Goal: Check status: Check status

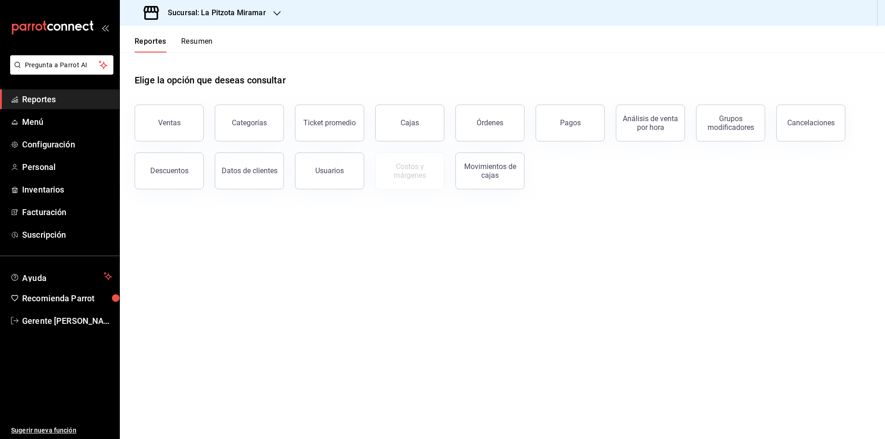
click at [191, 33] on div "Reportes Resumen" at bounding box center [166, 39] width 93 height 27
click at [192, 34] on div "Reportes Resumen" at bounding box center [166, 39] width 93 height 27
click at [197, 43] on button "Resumen" at bounding box center [197, 45] width 32 height 16
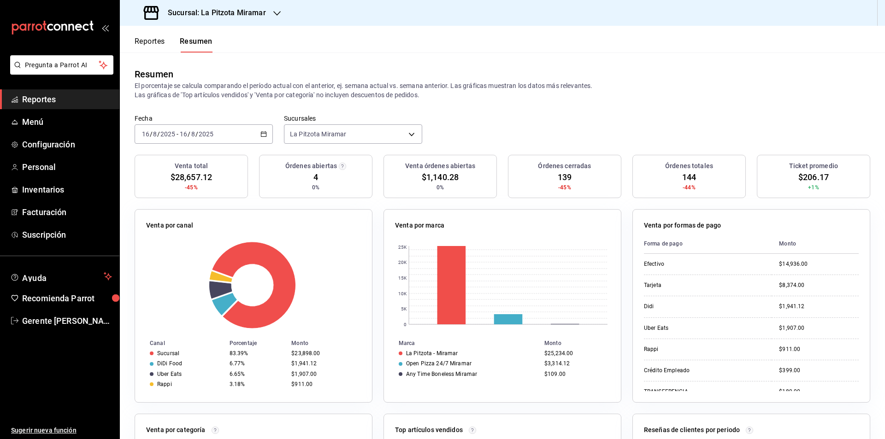
click at [263, 134] on icon "button" at bounding box center [264, 134] width 6 height 6
click at [200, 265] on span "Rango de fechas" at bounding box center [177, 266] width 71 height 10
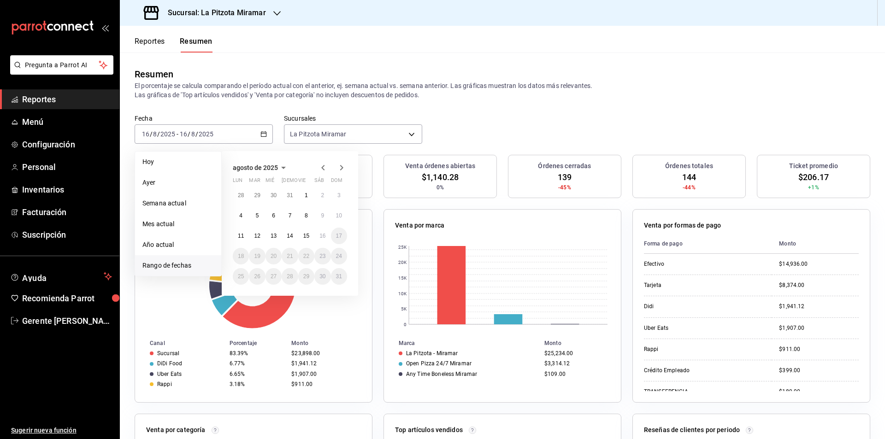
click at [164, 269] on span "Rango de fechas" at bounding box center [177, 266] width 71 height 10
click at [277, 238] on abbr "13" at bounding box center [274, 236] width 6 height 6
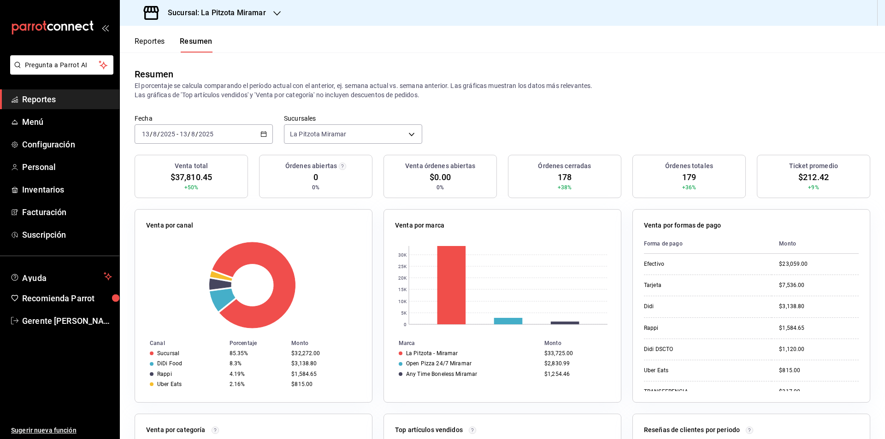
click at [131, 48] on div "Reportes Resumen" at bounding box center [166, 39] width 93 height 27
click at [148, 44] on button "Reportes" at bounding box center [150, 45] width 30 height 16
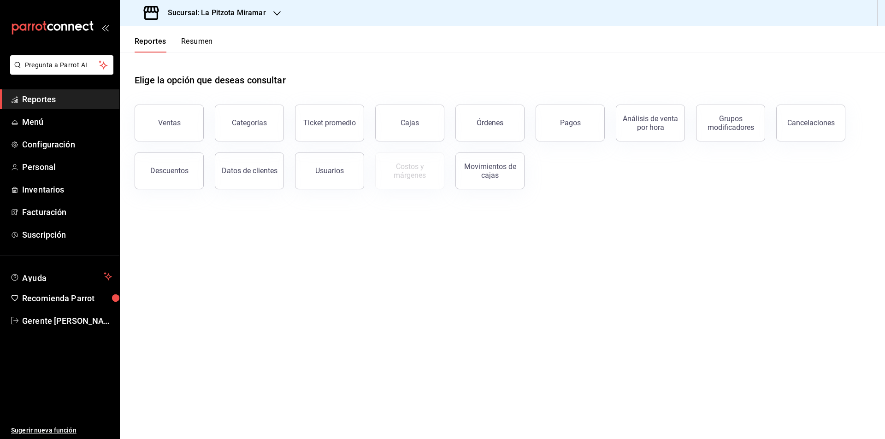
click at [188, 115] on button "Ventas" at bounding box center [169, 123] width 69 height 37
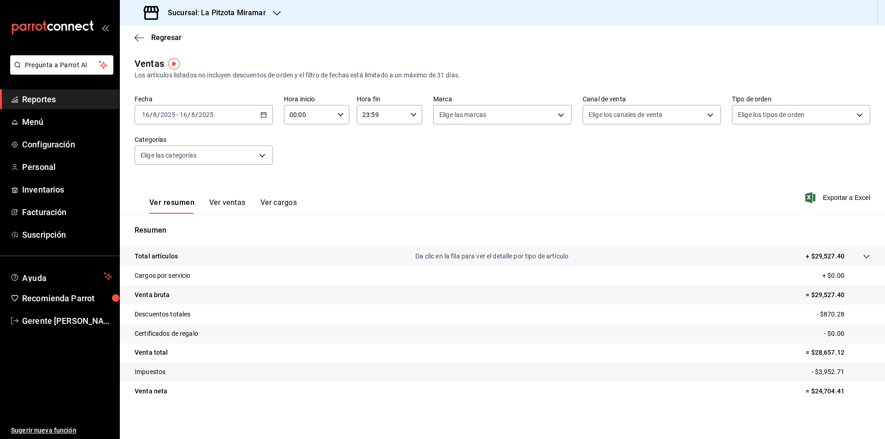
click at [265, 113] on \(Stroke\) "button" at bounding box center [264, 115] width 6 height 5
click at [171, 224] on span "Rango de fechas" at bounding box center [177, 226] width 71 height 10
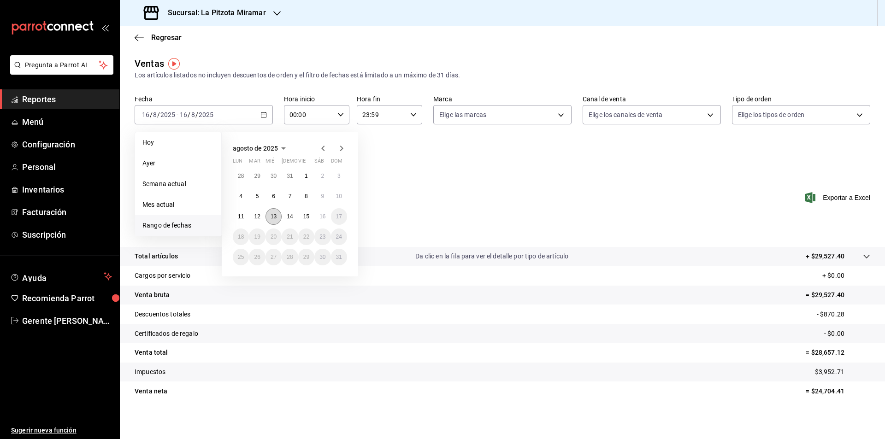
click at [279, 212] on button "13" at bounding box center [274, 216] width 16 height 17
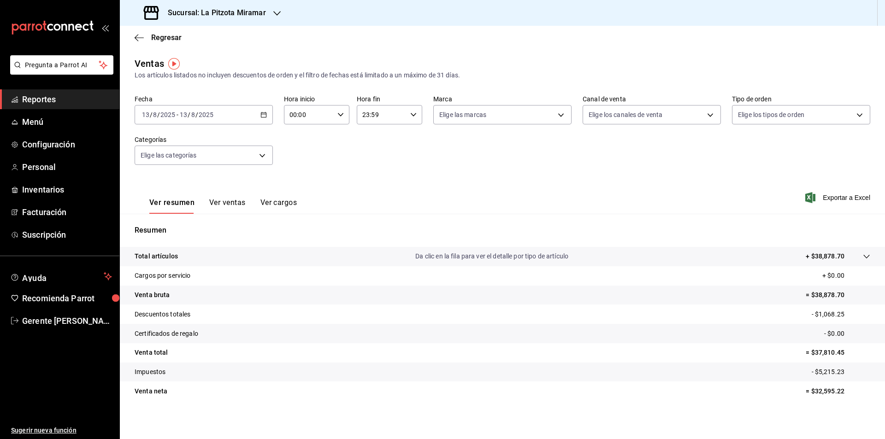
click at [223, 203] on button "Ver ventas" at bounding box center [227, 206] width 36 height 16
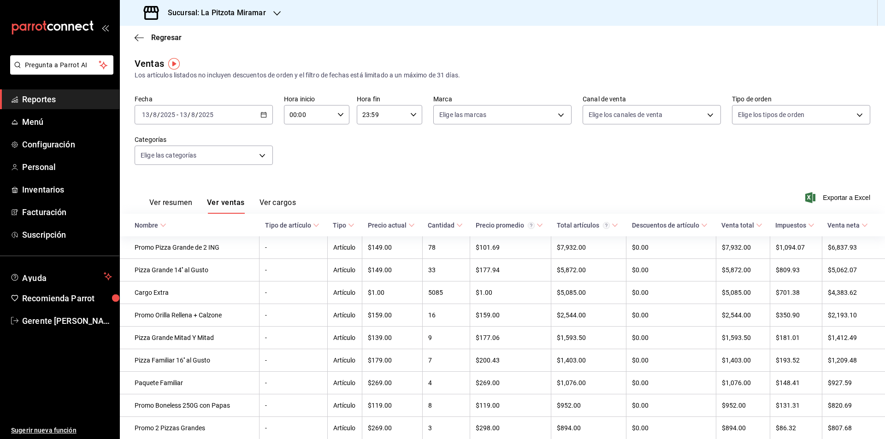
click at [143, 59] on div "Ventas" at bounding box center [150, 64] width 30 height 14
click at [135, 39] on icon "button" at bounding box center [139, 38] width 9 height 8
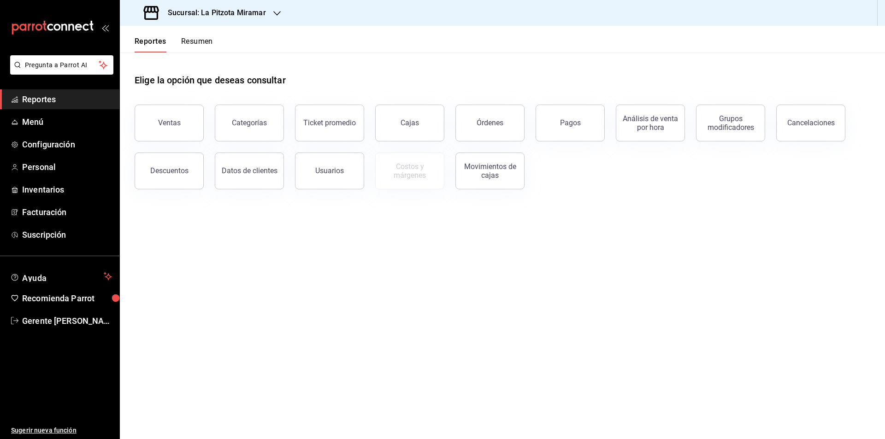
click at [202, 37] on button "Resumen" at bounding box center [197, 45] width 32 height 16
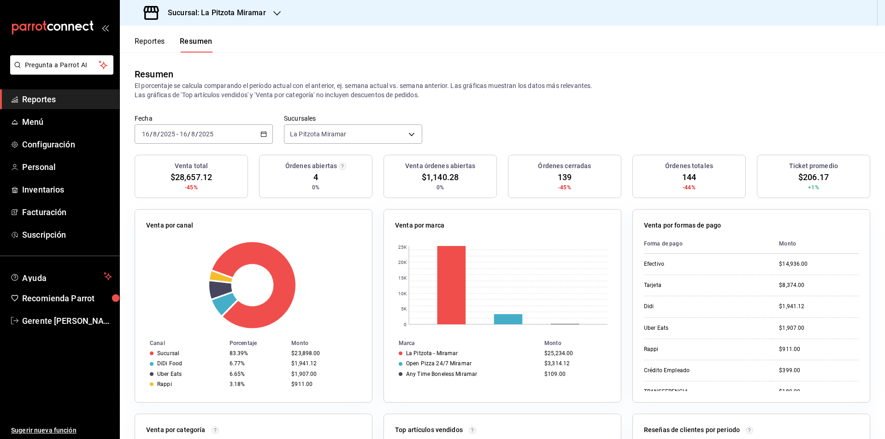
click at [259, 138] on div "[DATE] [DATE] - [DATE] [DATE]" at bounding box center [204, 134] width 138 height 19
click at [188, 256] on li "Rango de fechas" at bounding box center [178, 265] width 86 height 21
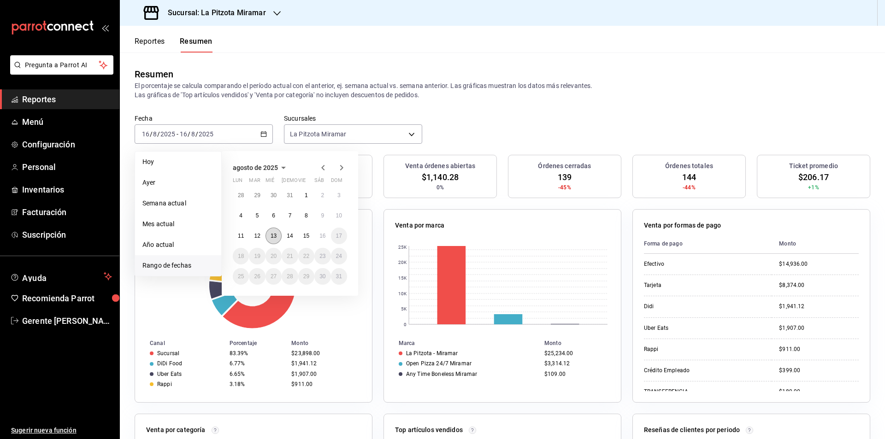
click at [271, 235] on abbr "13" at bounding box center [274, 236] width 6 height 6
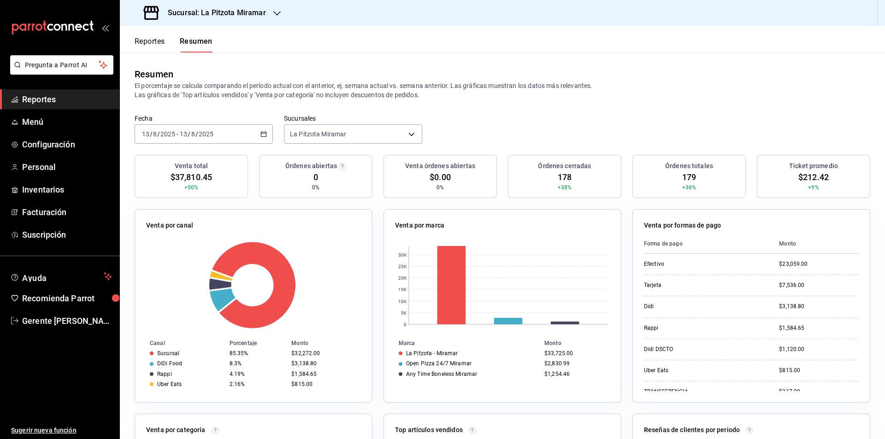
click at [295, 437] on div "Venta por categoría" at bounding box center [253, 432] width 215 height 13
click at [194, 143] on div "[DATE] [DATE] - [DATE] [DATE]" at bounding box center [204, 134] width 138 height 19
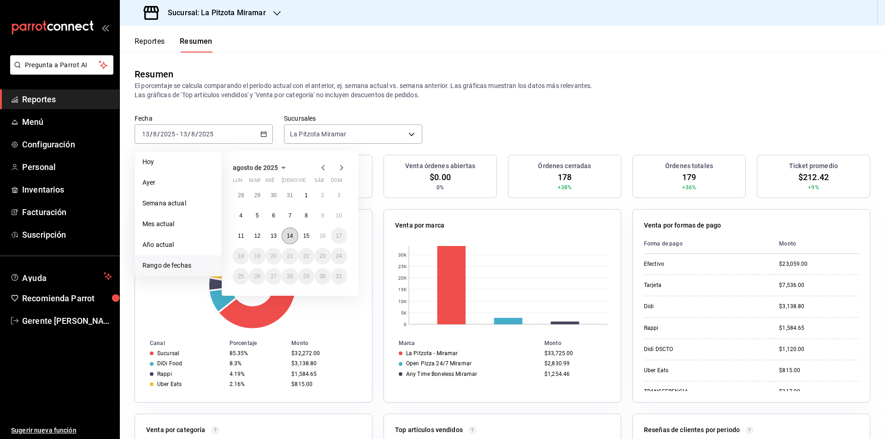
click at [292, 239] on abbr "14" at bounding box center [290, 236] width 6 height 6
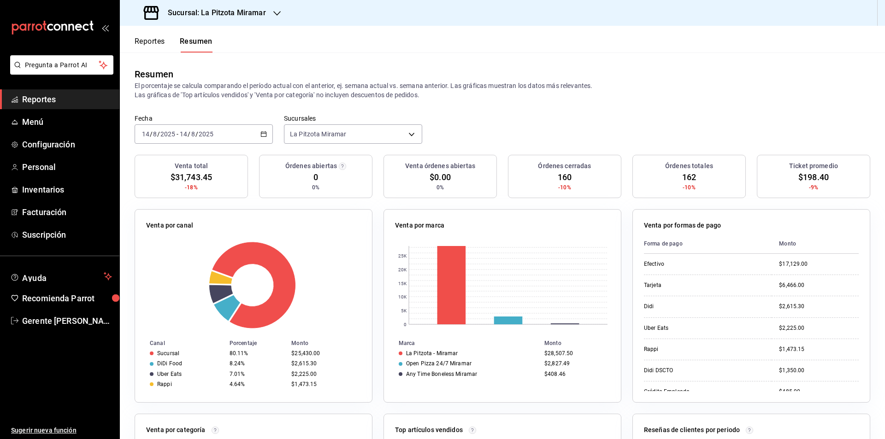
click at [165, 38] on button "Reportes" at bounding box center [150, 45] width 30 height 16
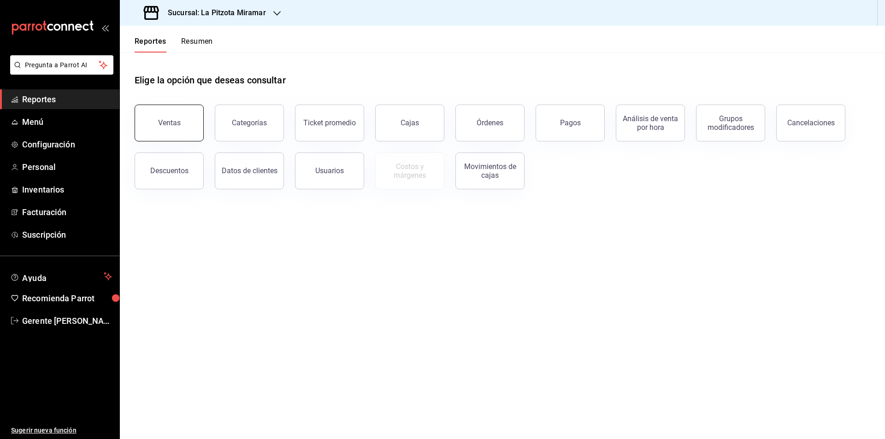
click at [178, 141] on div "Ventas" at bounding box center [164, 118] width 80 height 48
click at [179, 131] on button "Ventas" at bounding box center [169, 123] width 69 height 37
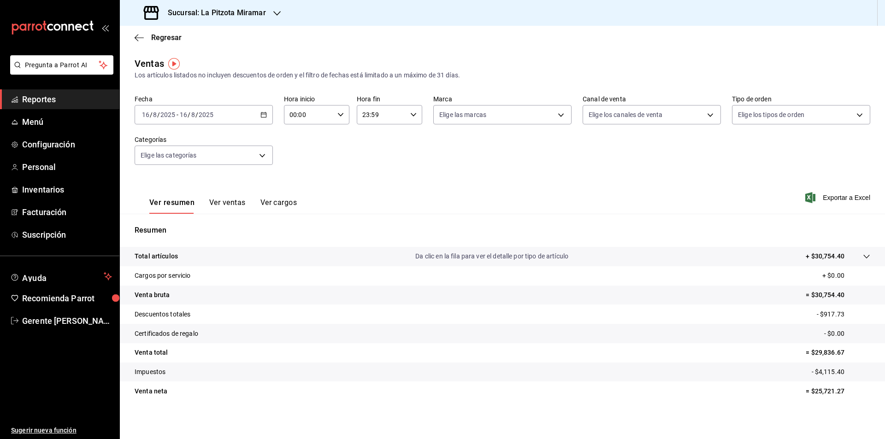
click at [250, 113] on div "[DATE] [DATE] - [DATE] [DATE]" at bounding box center [204, 114] width 138 height 19
click at [190, 225] on span "Rango de fechas" at bounding box center [177, 226] width 71 height 10
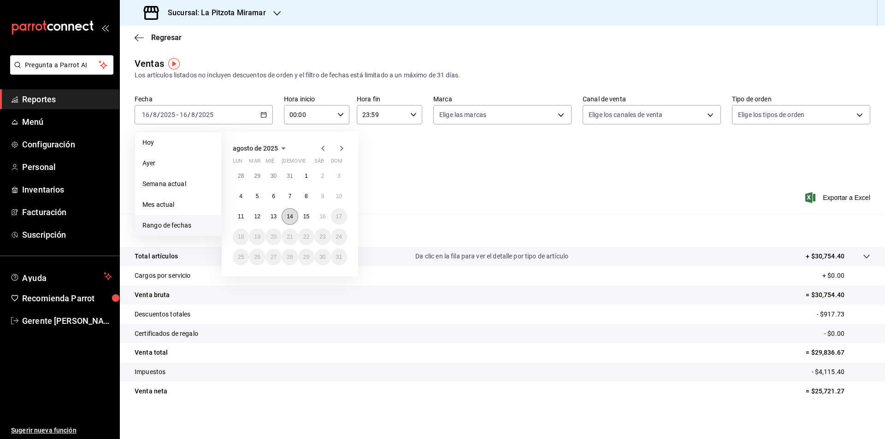
click at [290, 214] on abbr "14" at bounding box center [290, 217] width 6 height 6
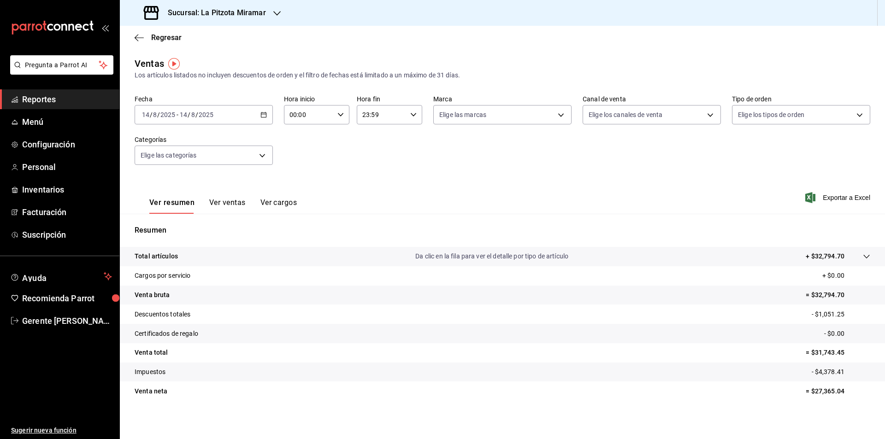
click at [238, 195] on div "Ver resumen Ver ventas Ver cargos" at bounding box center [216, 200] width 162 height 27
click at [239, 200] on button "Ver ventas" at bounding box center [227, 206] width 36 height 16
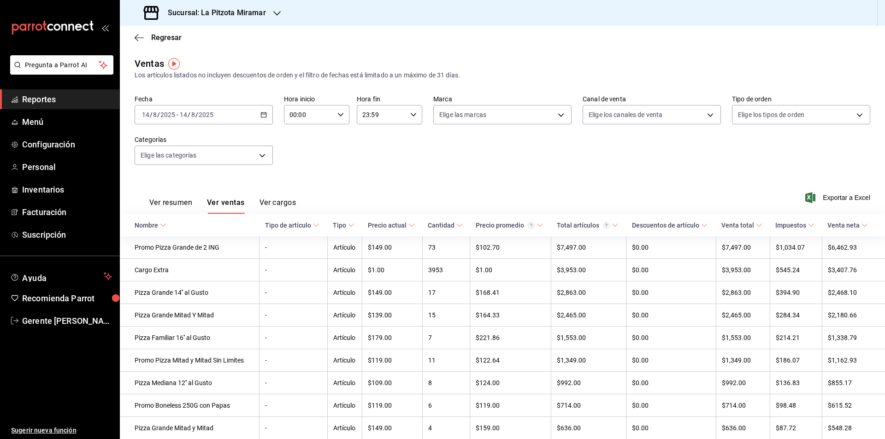
click at [138, 31] on div "Regresar" at bounding box center [502, 38] width 765 height 24
click at [141, 37] on icon "button" at bounding box center [139, 38] width 9 height 8
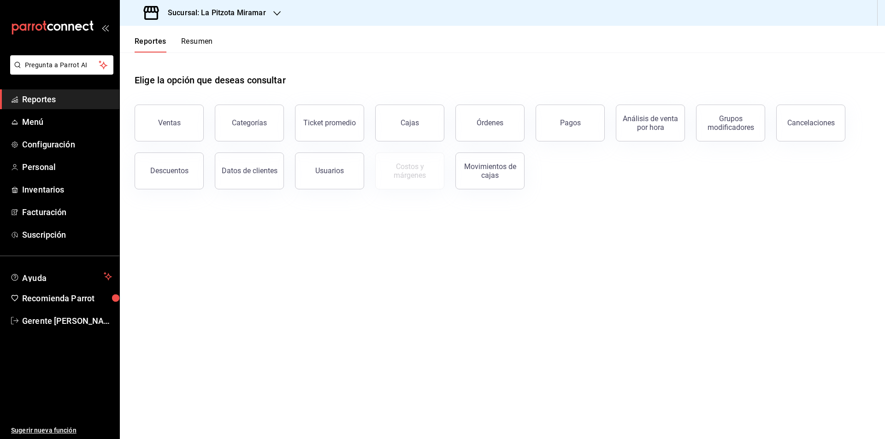
drag, startPoint x: 197, startPoint y: 89, endPoint x: 196, endPoint y: 73, distance: 15.7
click at [196, 89] on div "Elige la opción que deseas consultar" at bounding box center [503, 73] width 736 height 41
click at [204, 40] on button "Resumen" at bounding box center [197, 45] width 32 height 16
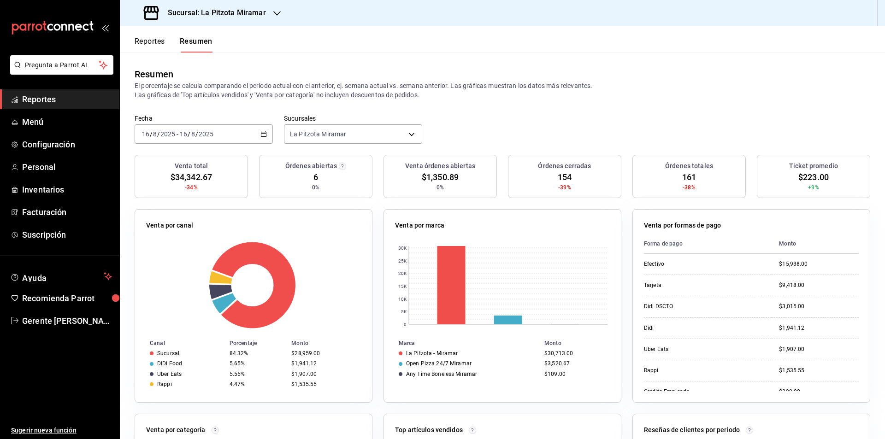
click at [227, 137] on div "[DATE] [DATE] - [DATE] [DATE]" at bounding box center [204, 134] width 138 height 19
click at [181, 275] on li "Rango de fechas" at bounding box center [178, 265] width 86 height 21
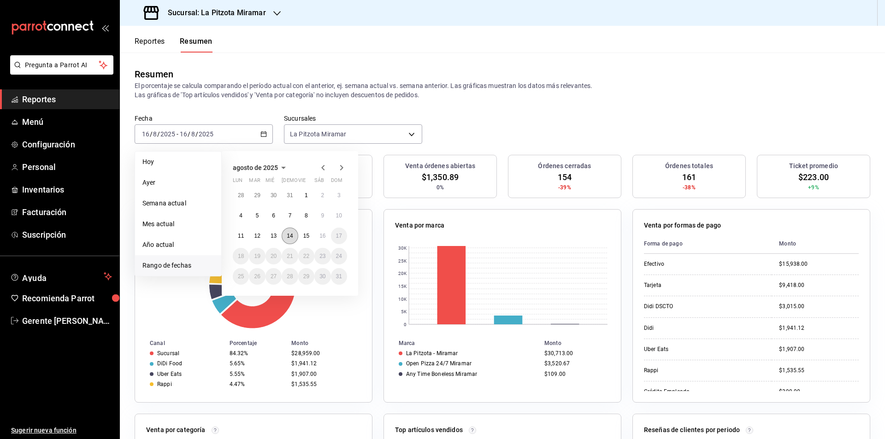
click at [285, 234] on button "14" at bounding box center [290, 236] width 16 height 17
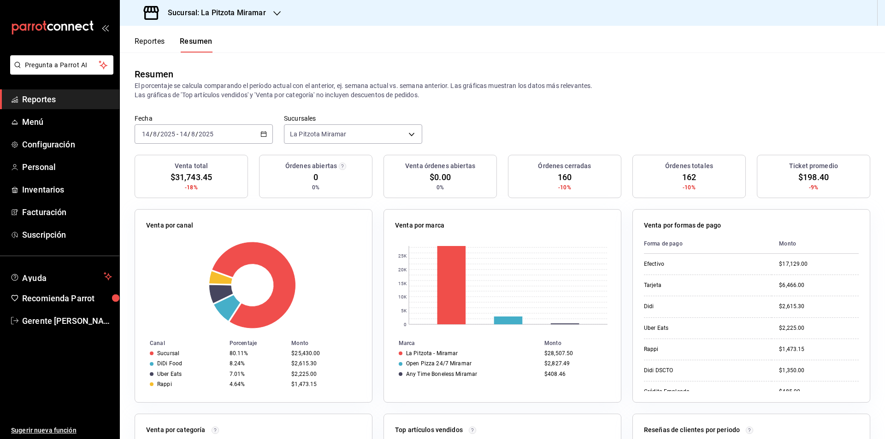
click at [795, 74] on div "Resumen" at bounding box center [503, 74] width 736 height 14
